Goal: Navigation & Orientation: Find specific page/section

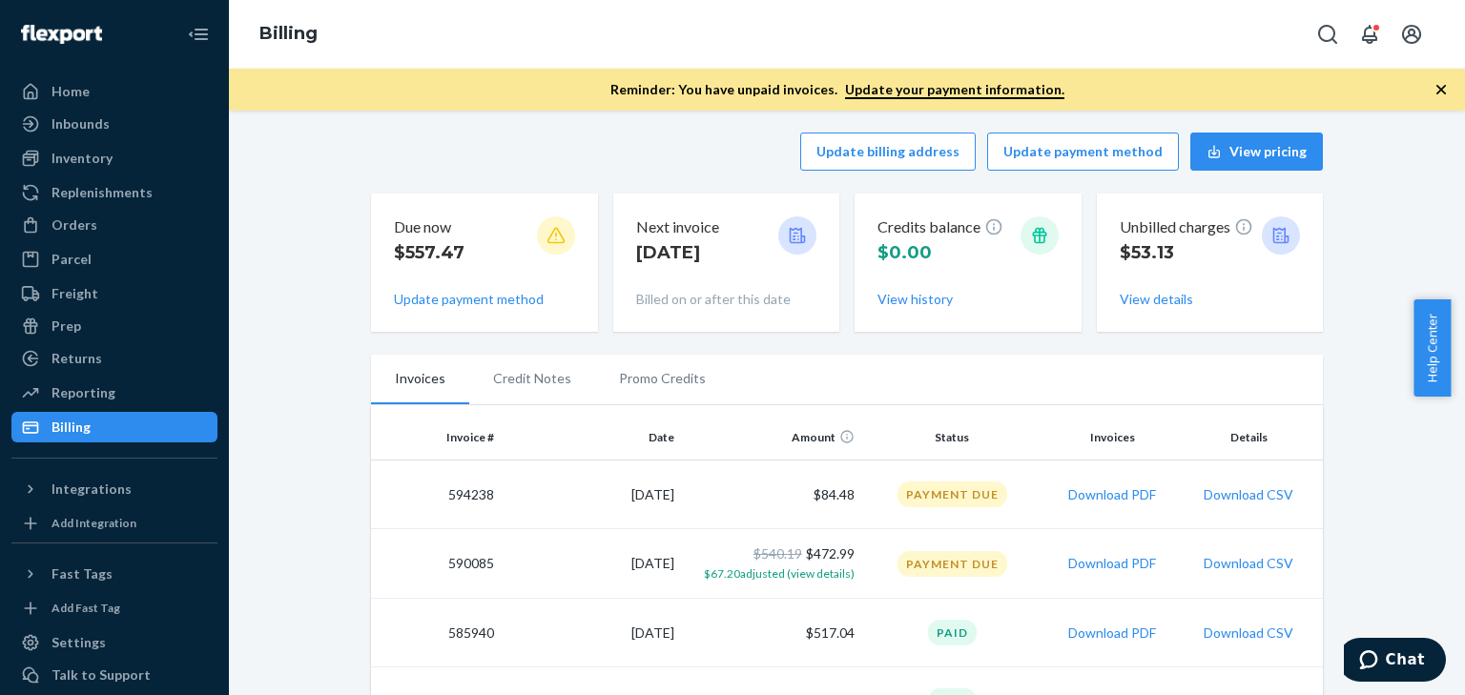
scroll to position [4, 0]
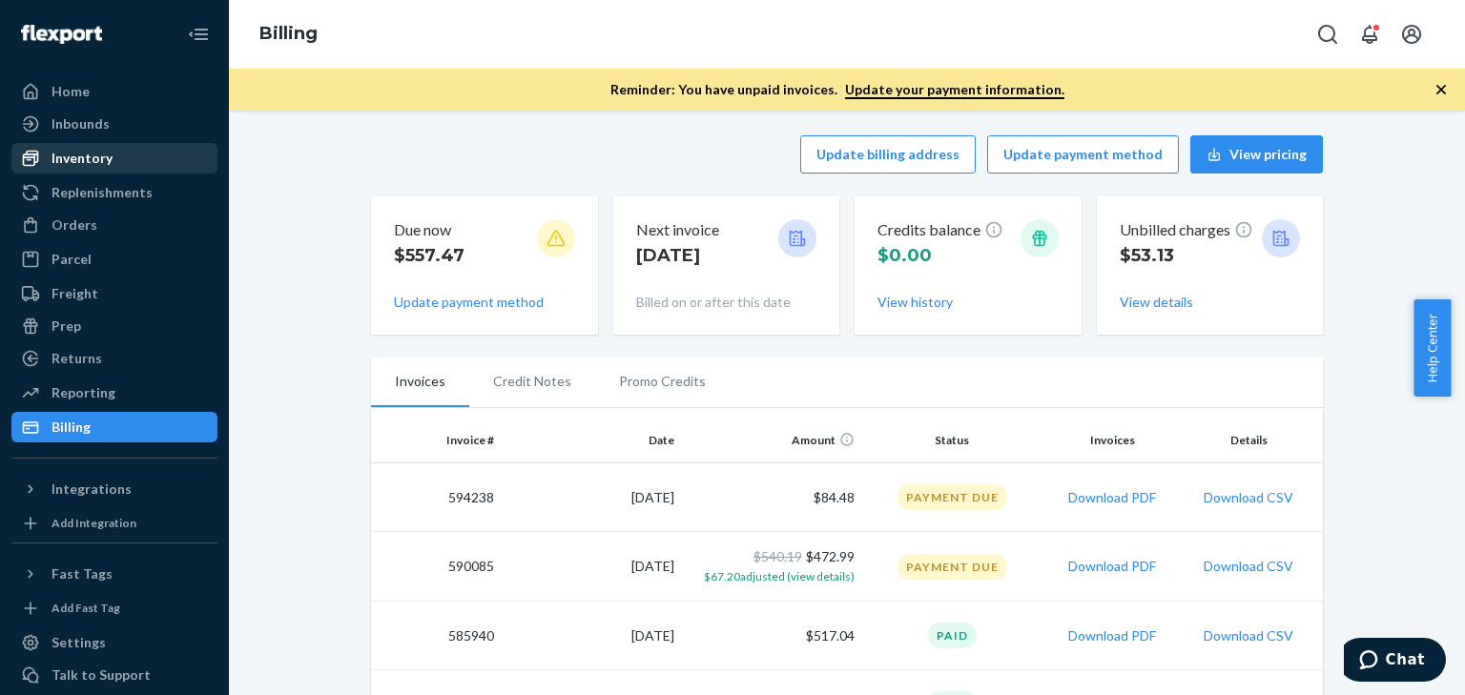
click at [104, 165] on div "Inventory" at bounding box center [82, 158] width 61 height 19
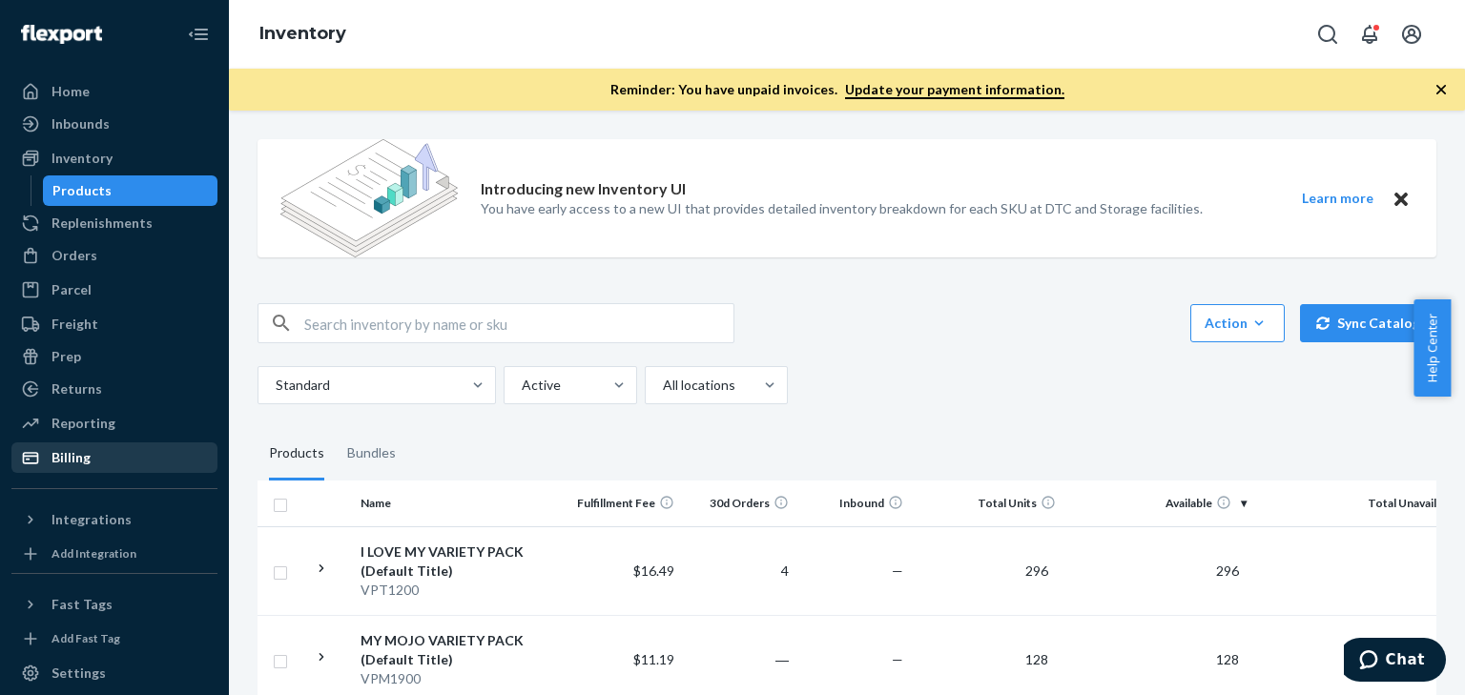
click at [81, 458] on div "Billing" at bounding box center [71, 457] width 39 height 19
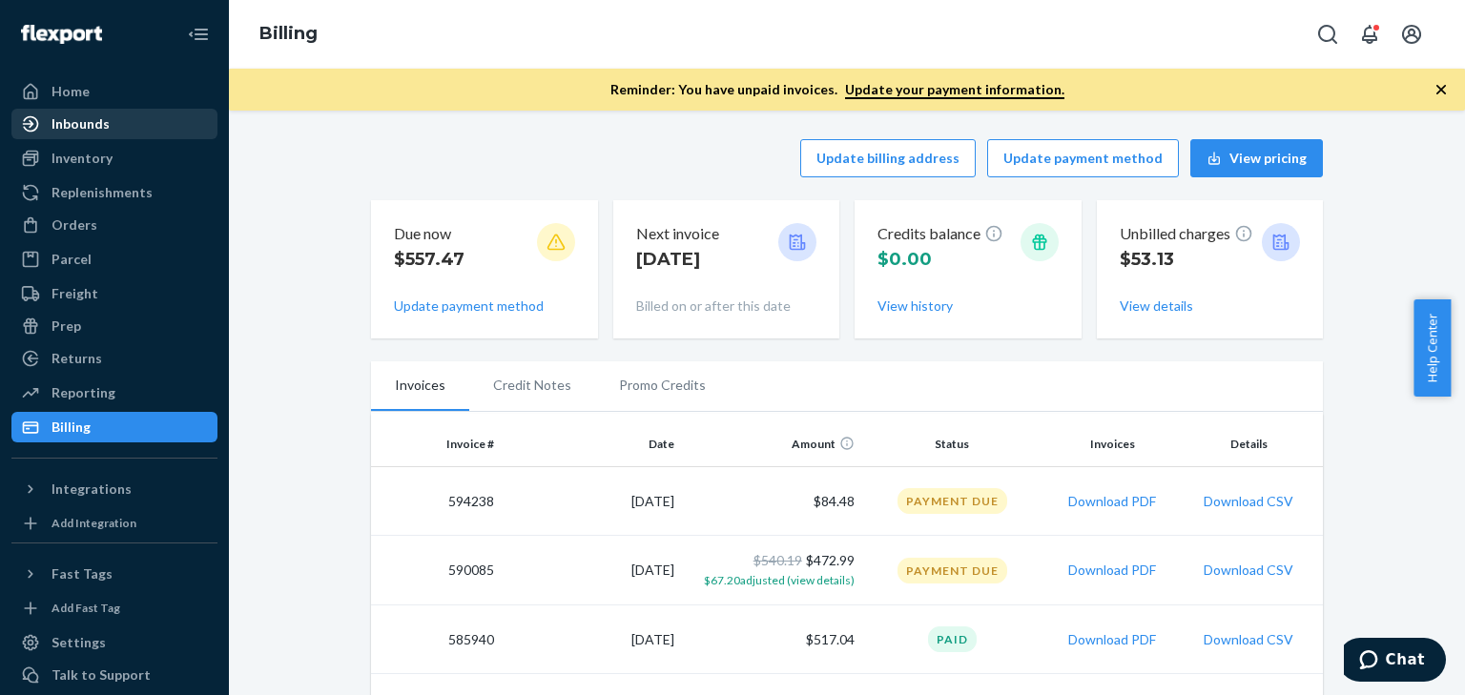
click at [72, 129] on div "Inbounds" at bounding box center [81, 123] width 58 height 19
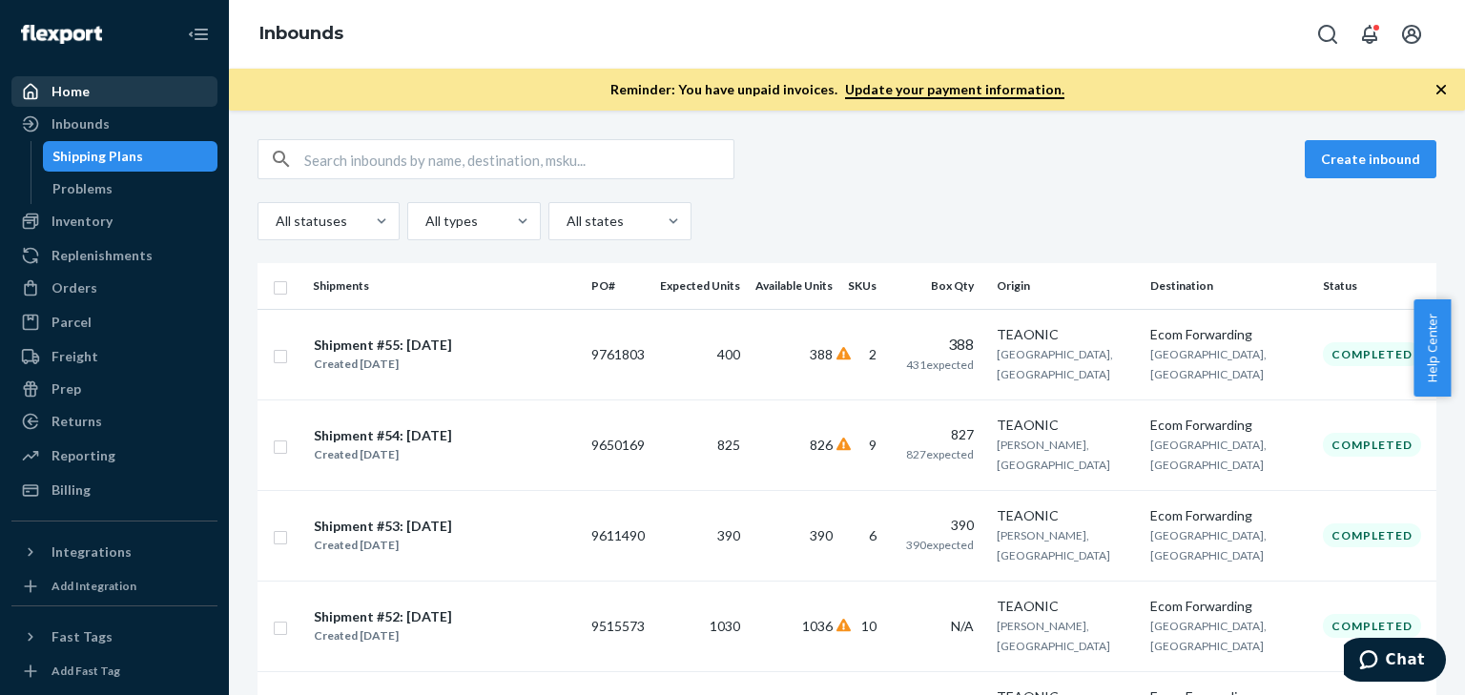
click at [78, 94] on div "Home" at bounding box center [71, 91] width 38 height 19
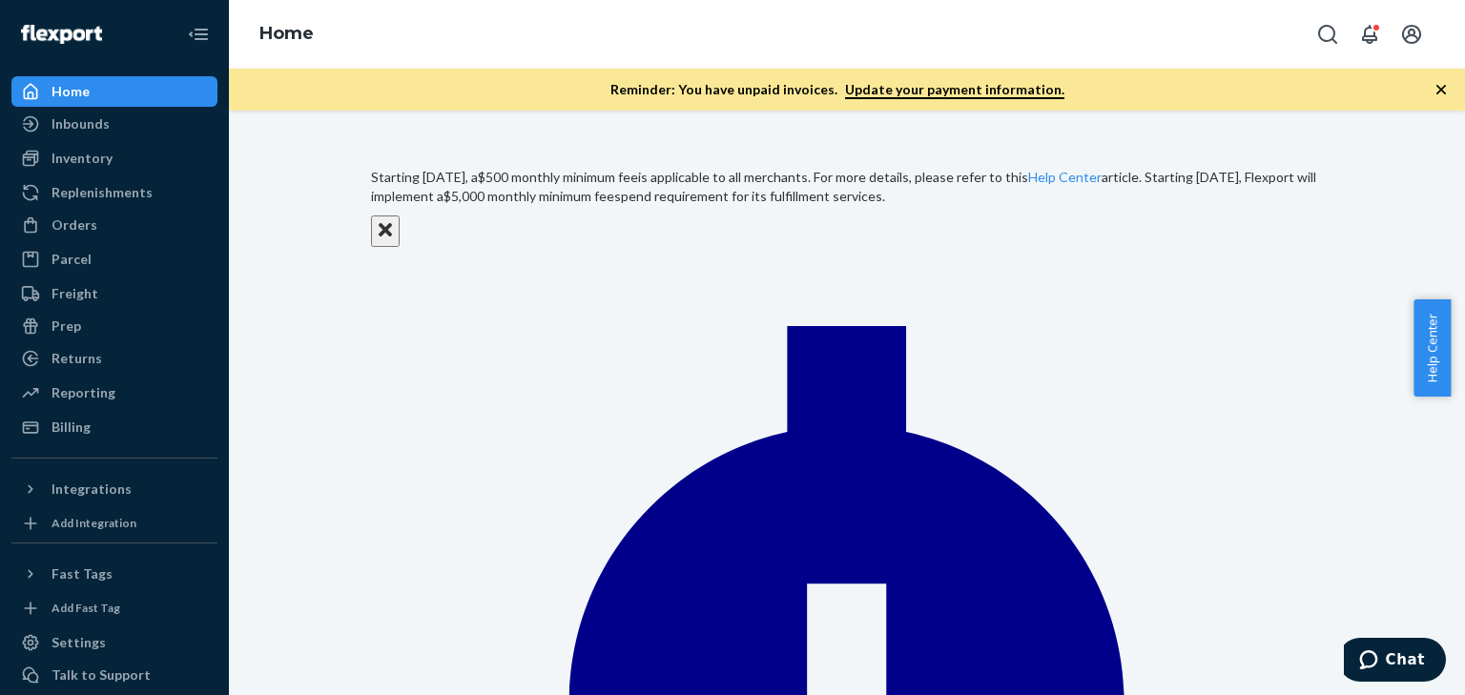
scroll to position [1044, 0]
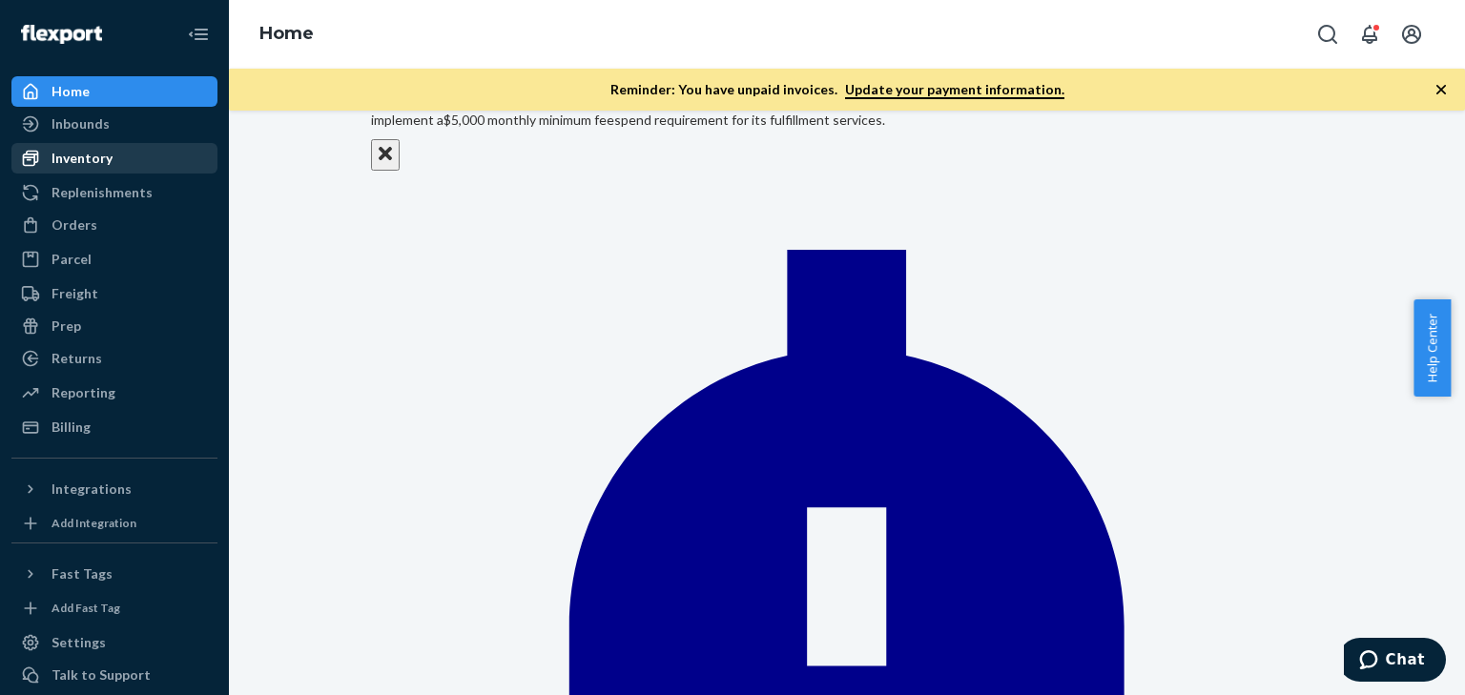
click at [71, 168] on div "Inventory" at bounding box center [114, 158] width 202 height 27
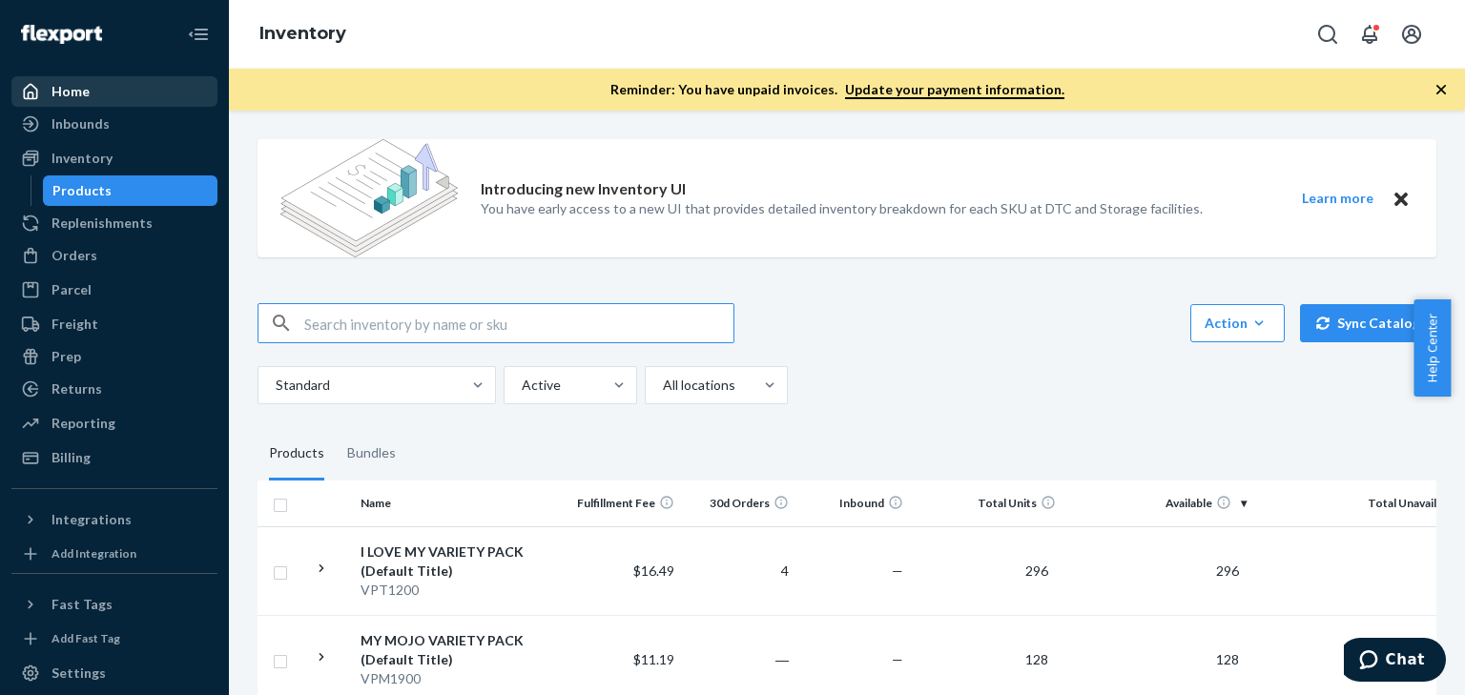
click at [66, 94] on div "Home" at bounding box center [71, 91] width 38 height 19
